Goal: Information Seeking & Learning: Understand process/instructions

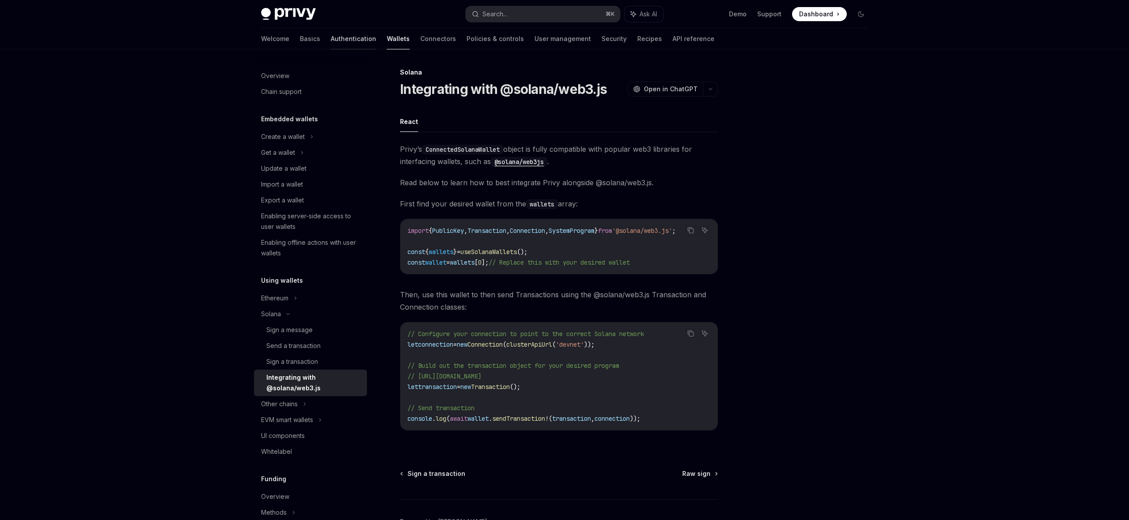
click at [331, 39] on link "Authentication" at bounding box center [353, 38] width 45 height 21
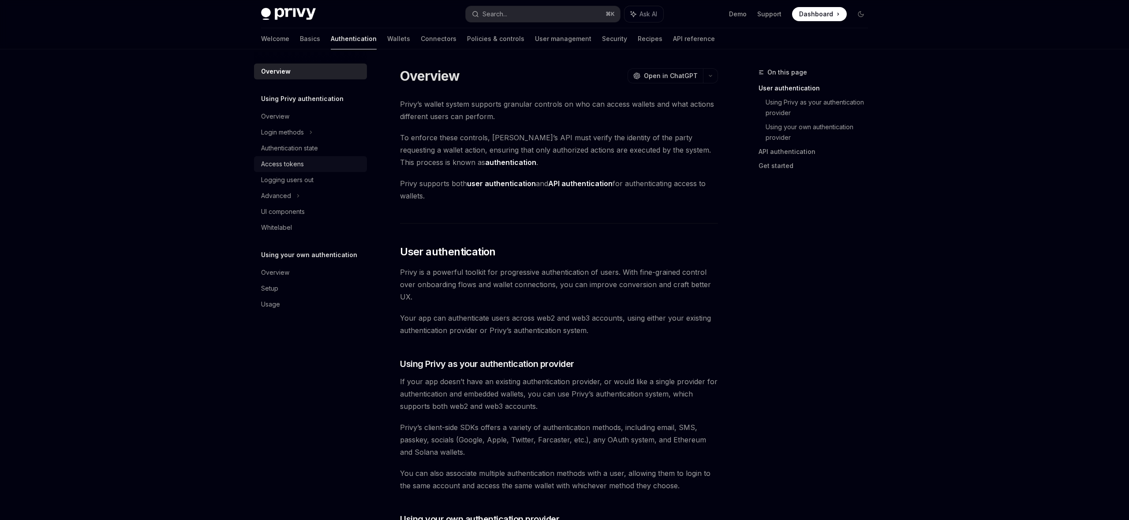
click at [288, 167] on div "Access tokens" at bounding box center [282, 164] width 43 height 11
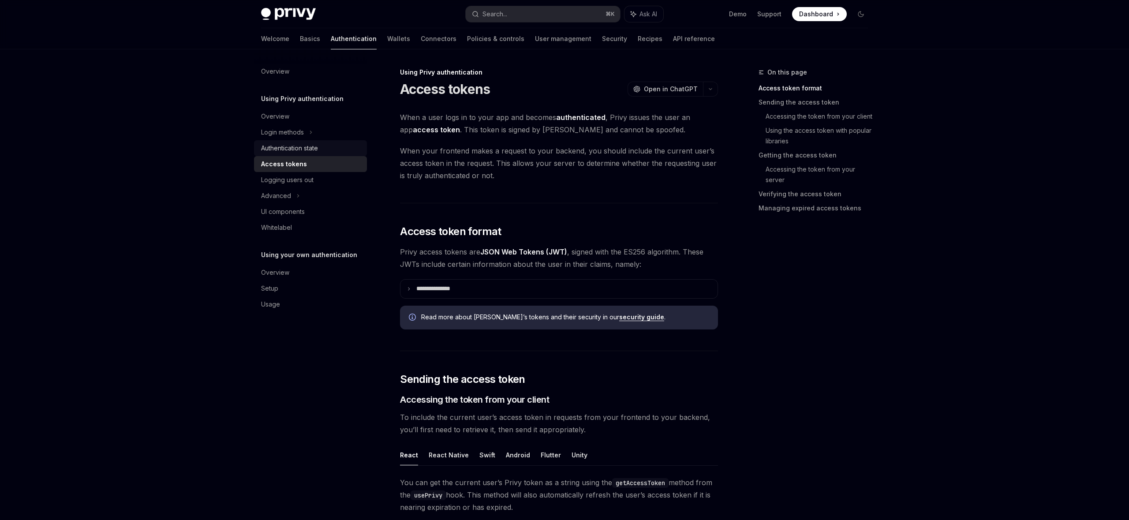
click at [292, 147] on div "Authentication state" at bounding box center [289, 148] width 57 height 11
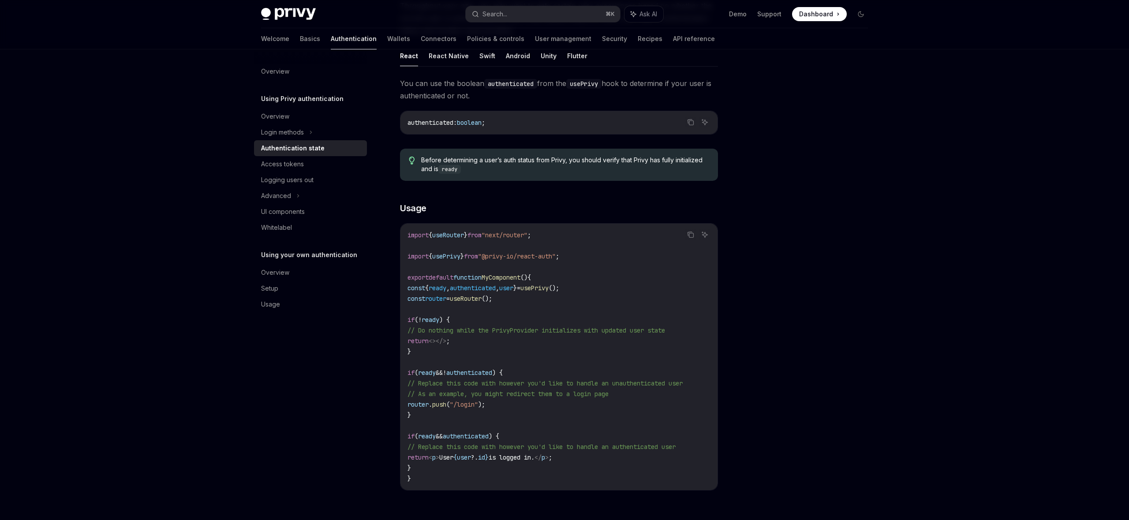
scroll to position [111, 0]
click at [307, 164] on div "Access tokens" at bounding box center [311, 164] width 101 height 11
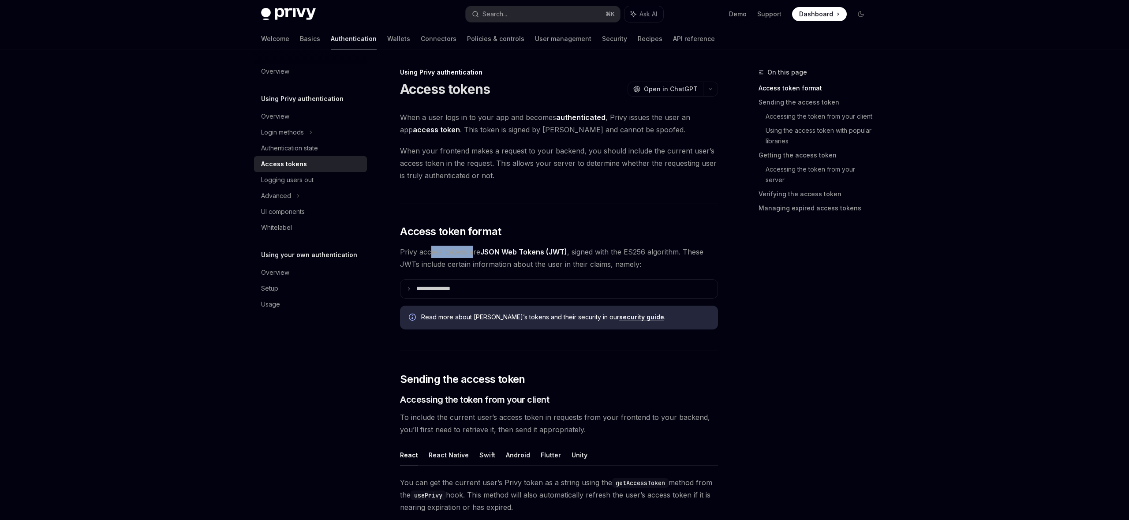
drag, startPoint x: 433, startPoint y: 255, endPoint x: 471, endPoint y: 255, distance: 38.4
click at [471, 255] on span "Privy access tokens are JSON Web Tokens (JWT) , signed with the ES256 algorithm…" at bounding box center [559, 258] width 318 height 25
click at [410, 288] on icon at bounding box center [409, 289] width 4 height 4
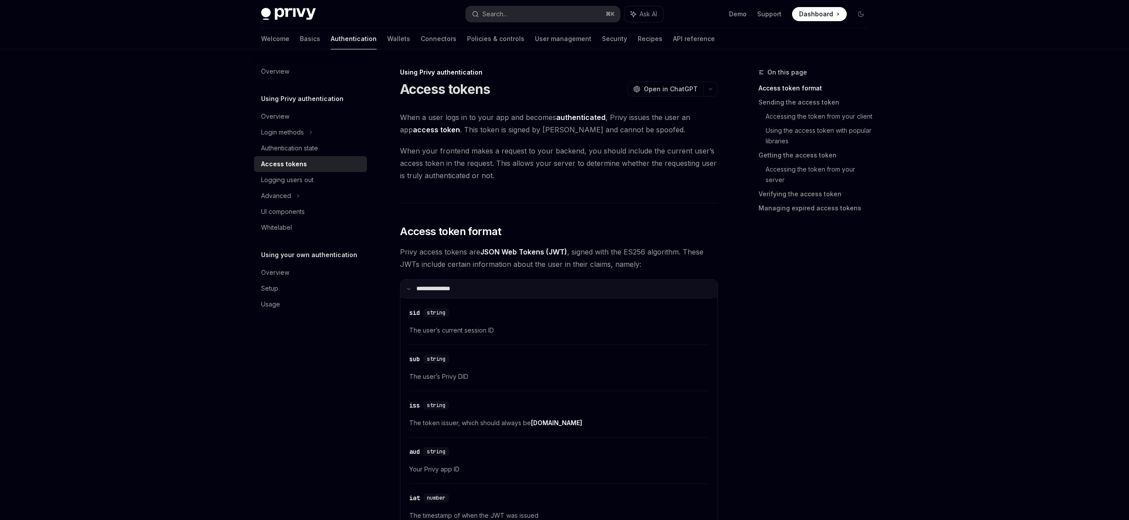
click at [411, 288] on summary "**********" at bounding box center [559, 289] width 317 height 19
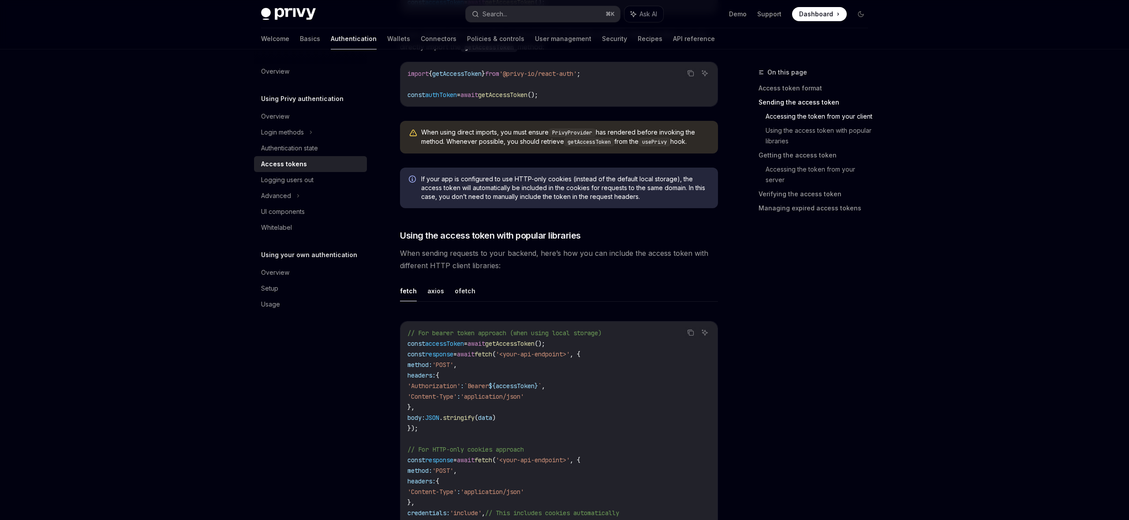
scroll to position [562, 0]
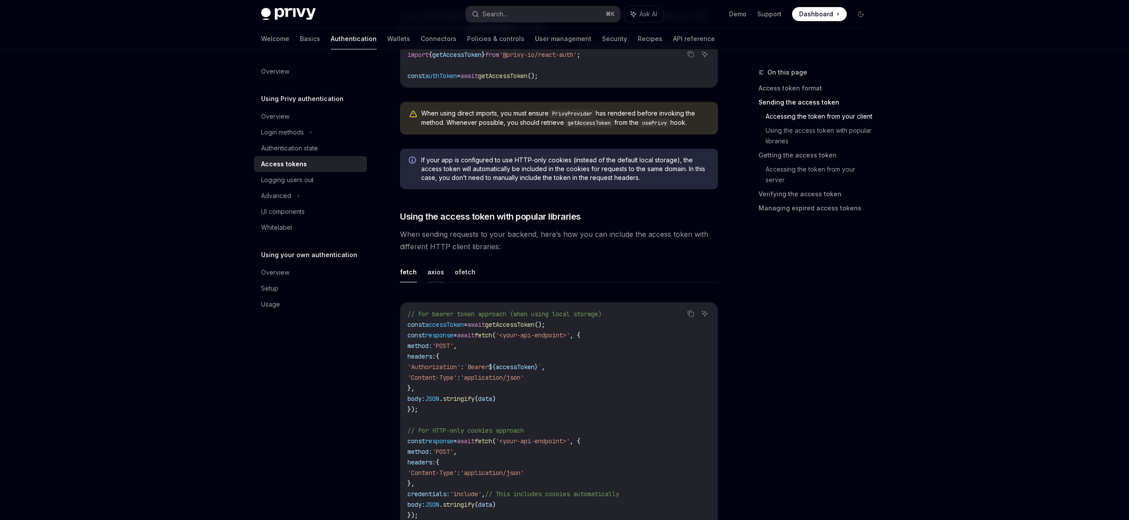
click at [434, 268] on button "axios" at bounding box center [435, 272] width 17 height 21
type textarea "*"
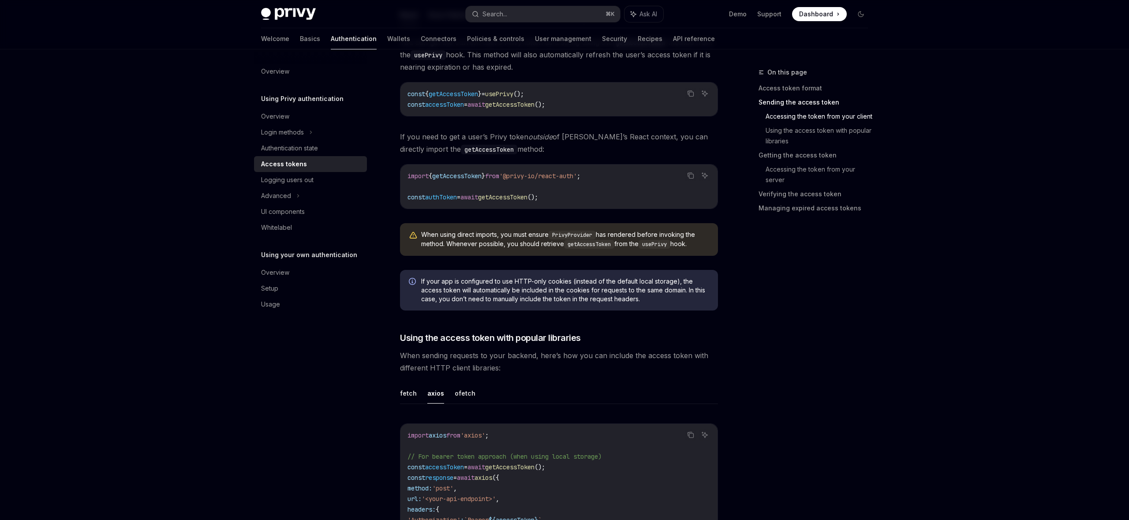
scroll to position [438, 0]
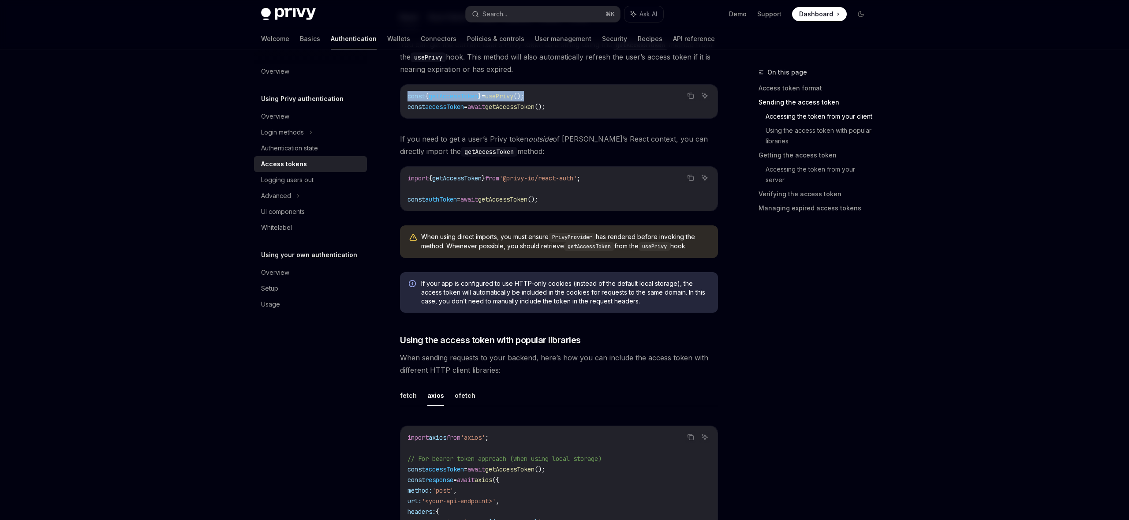
drag, startPoint x: 406, startPoint y: 95, endPoint x: 556, endPoint y: 93, distance: 149.6
click at [556, 93] on div "const { getAccessToken } = usePrivy (); const accessToken = await getAccessToke…" at bounding box center [559, 102] width 317 height 34
copy span "const { getAccessToken } = usePrivy ();"
click at [342, 355] on div "Overview Using Privy authentication Overview Login methods Authentication state…" at bounding box center [317, 284] width 127 height 471
